Goal: Navigation & Orientation: Find specific page/section

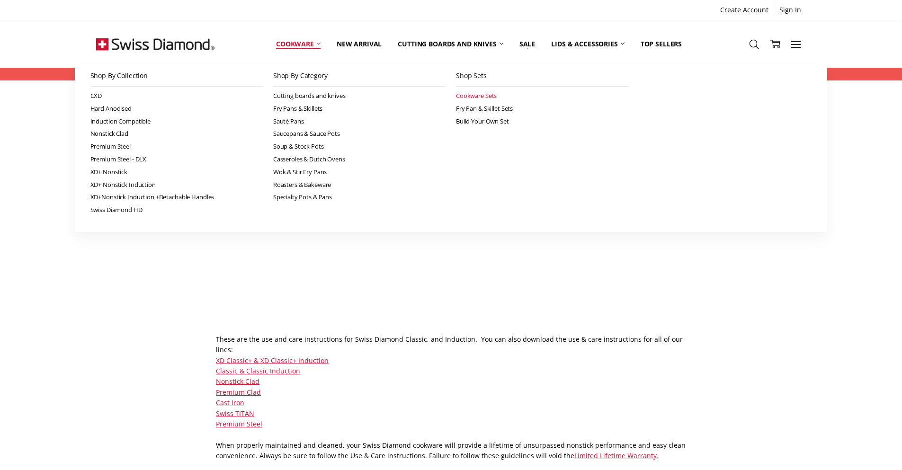
click at [471, 95] on link "Cookware Sets" at bounding box center [542, 95] width 173 height 13
